Goal: Task Accomplishment & Management: Use online tool/utility

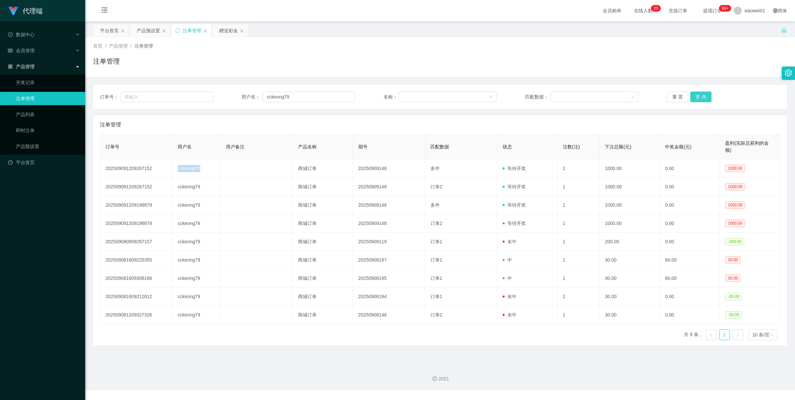
click at [695, 97] on button "查 询" at bounding box center [700, 96] width 21 height 11
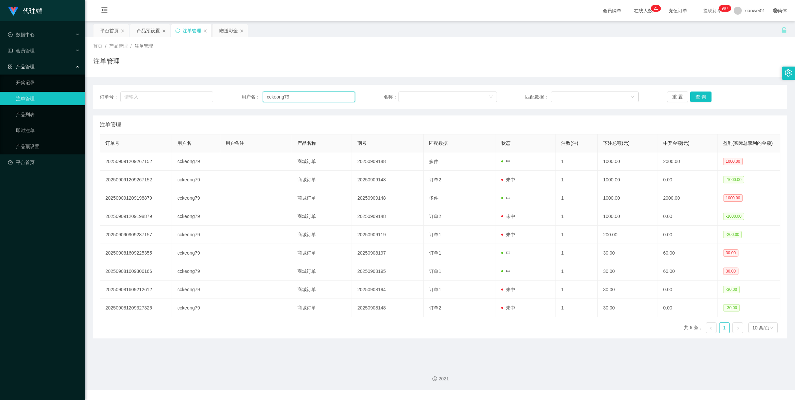
drag, startPoint x: 297, startPoint y: 99, endPoint x: 237, endPoint y: 93, distance: 60.1
click at [237, 93] on div "订单号： 用户名： cckeong79 名称： 匹配数据： 重 置 查 询" at bounding box center [440, 96] width 680 height 11
click at [224, 36] on div "赠送彩金" at bounding box center [228, 30] width 19 height 13
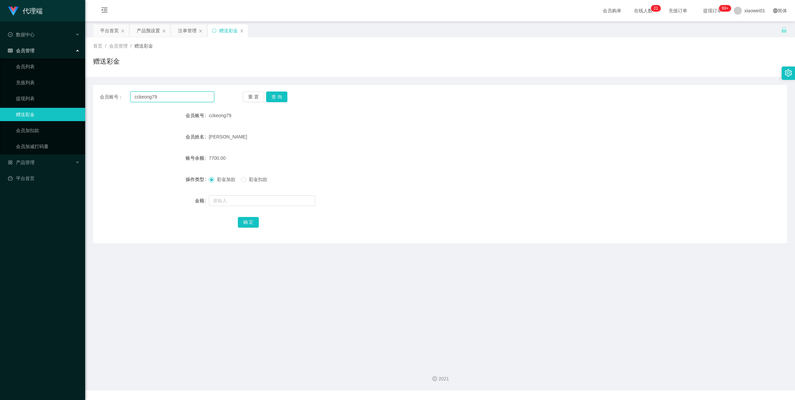
click at [173, 92] on input "cckeong79" at bounding box center [172, 96] width 84 height 11
click at [269, 95] on button "查 询" at bounding box center [276, 96] width 21 height 11
click at [269, 95] on div "重 置 查 询" at bounding box center [300, 96] width 114 height 11
click at [269, 95] on button "查 询" at bounding box center [276, 96] width 21 height 11
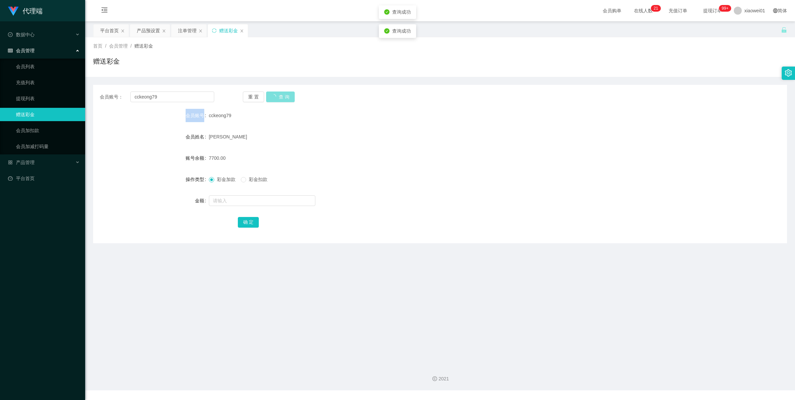
click at [269, 95] on div "重 置 查 询" at bounding box center [300, 96] width 114 height 11
click at [269, 95] on button "查 询" at bounding box center [276, 96] width 21 height 11
